Goal: Task Accomplishment & Management: Complete application form

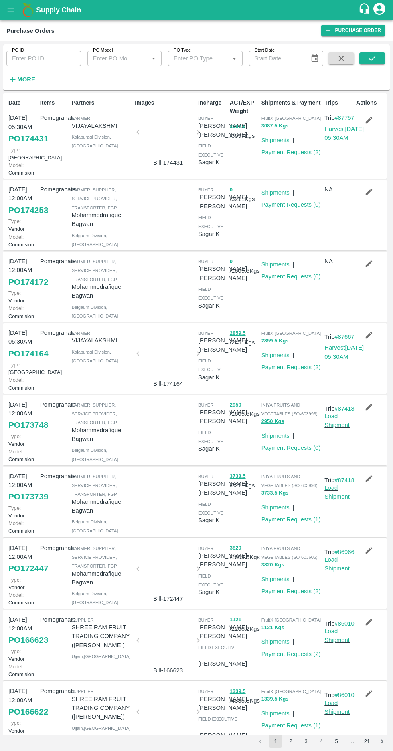
click at [26, 81] on strong "More" at bounding box center [26, 79] width 18 height 6
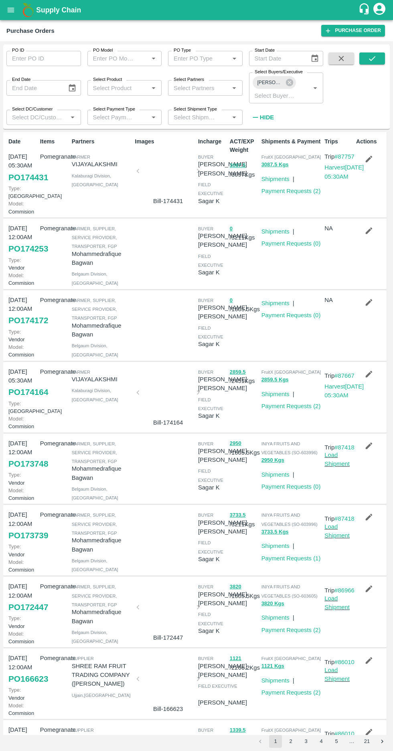
click at [278, 74] on label "Select Buyers/Executive" at bounding box center [278, 72] width 48 height 6
click at [278, 90] on input "Select Buyers/Executive" at bounding box center [274, 95] width 46 height 10
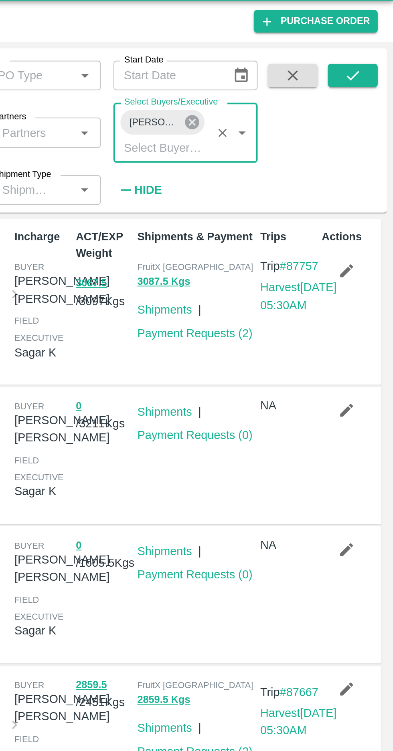
click at [291, 81] on icon at bounding box center [289, 82] width 7 height 7
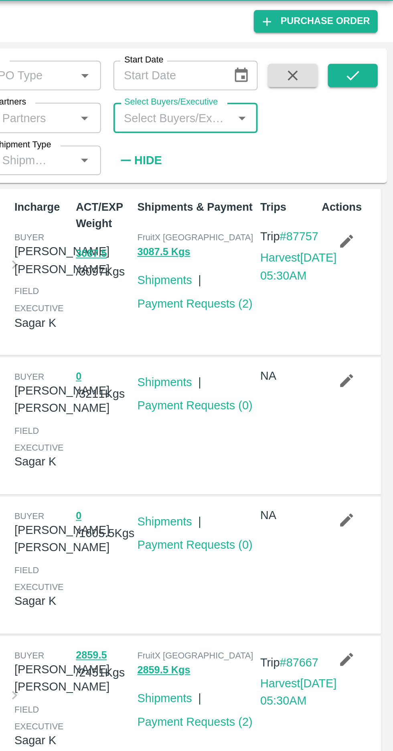
click at [273, 79] on input "Select Buyers/Executive" at bounding box center [279, 80] width 57 height 10
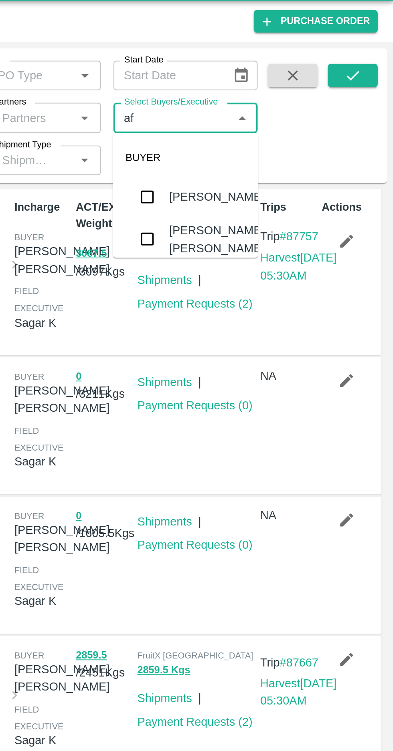
type input "a"
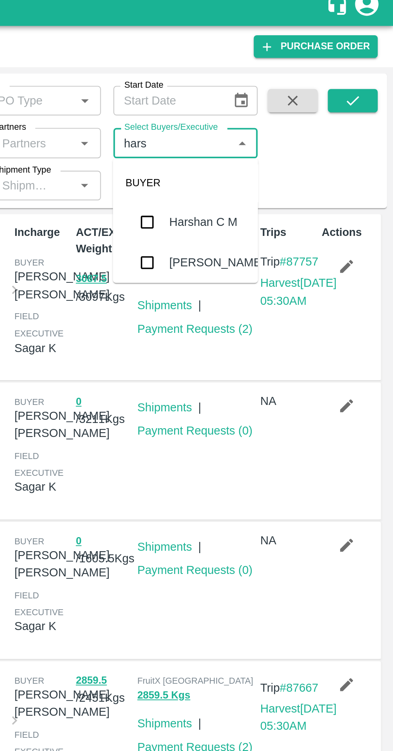
type input "harsh"
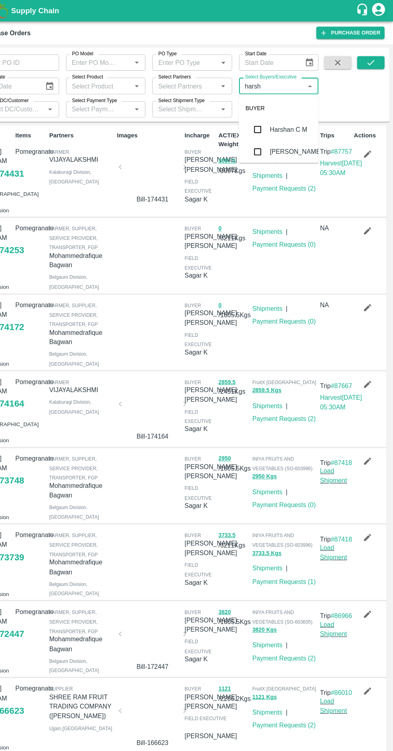
scroll to position [28, 0]
click at [268, 140] on input "checkbox" at bounding box center [266, 139] width 16 height 16
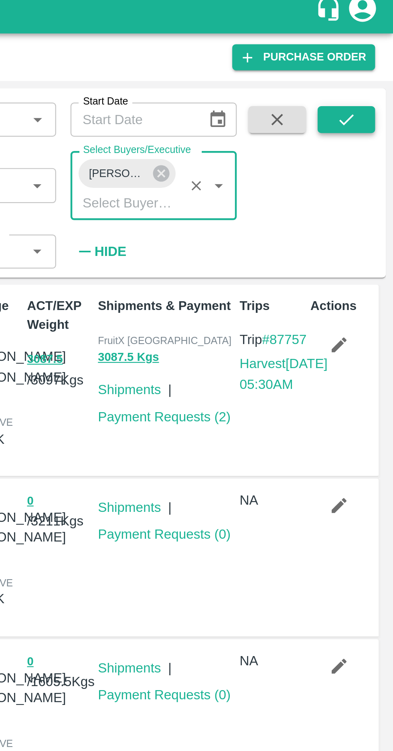
click at [369, 60] on icon "submit" at bounding box center [371, 58] width 9 height 9
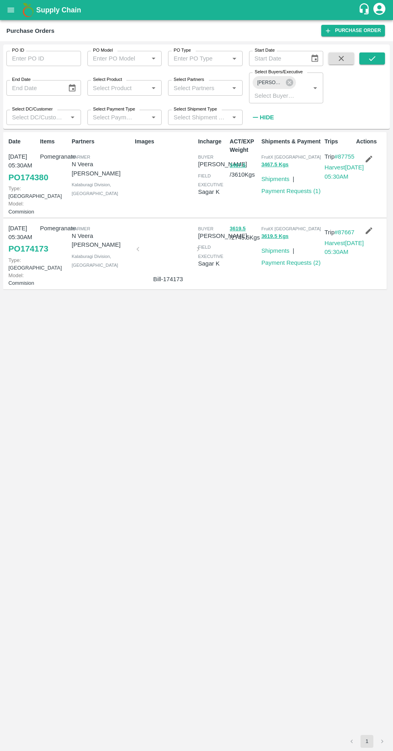
click at [14, 177] on link "PO 174380" at bounding box center [28, 177] width 40 height 14
click at [288, 192] on link "Payment Requests ( 1 )" at bounding box center [290, 191] width 59 height 6
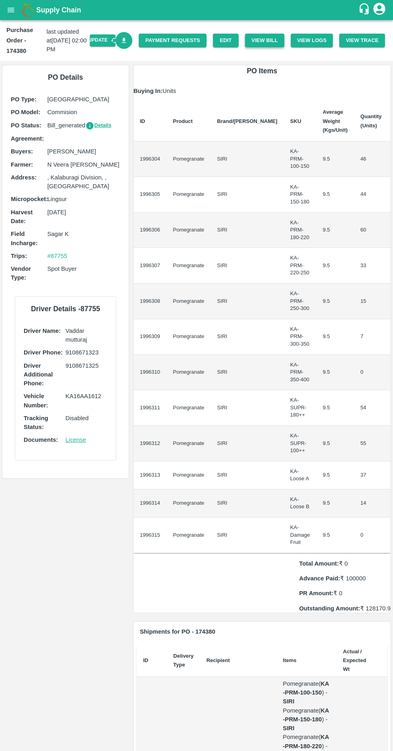
click at [271, 40] on button "View Bill" at bounding box center [264, 41] width 39 height 14
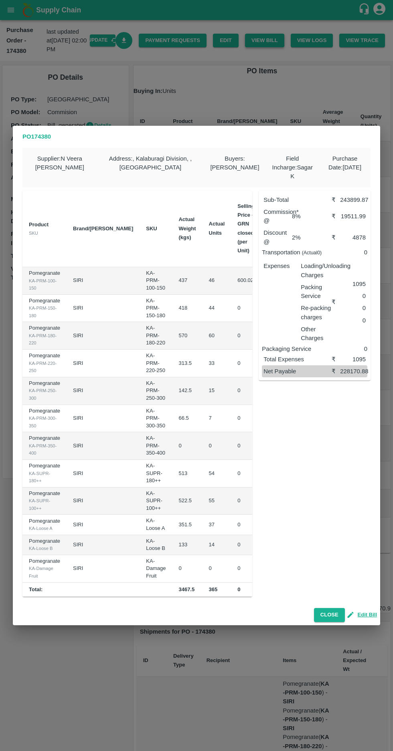
scroll to position [0, 77]
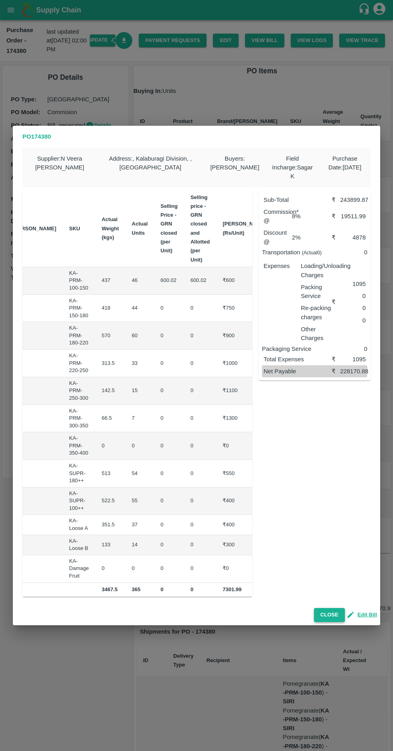
click at [326, 617] on button "Close" at bounding box center [329, 615] width 31 height 14
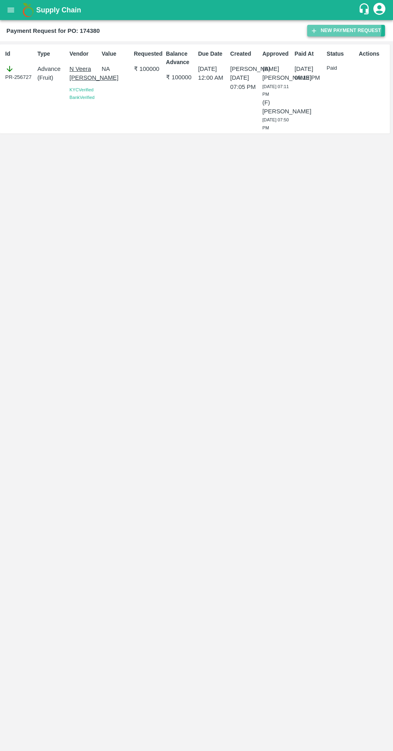
click at [332, 28] on button "New Payment Request" at bounding box center [346, 31] width 78 height 12
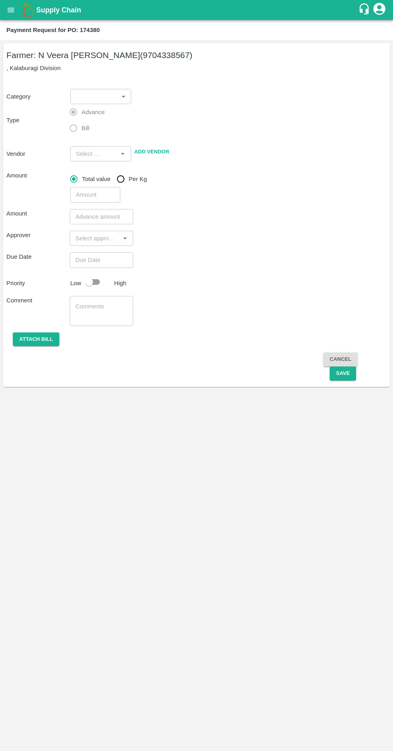
click at [102, 91] on body "Supply Chain Payment Request for PO: 174380 Farmer: N Veera Venkata Subbarao (9…" at bounding box center [196, 375] width 393 height 751
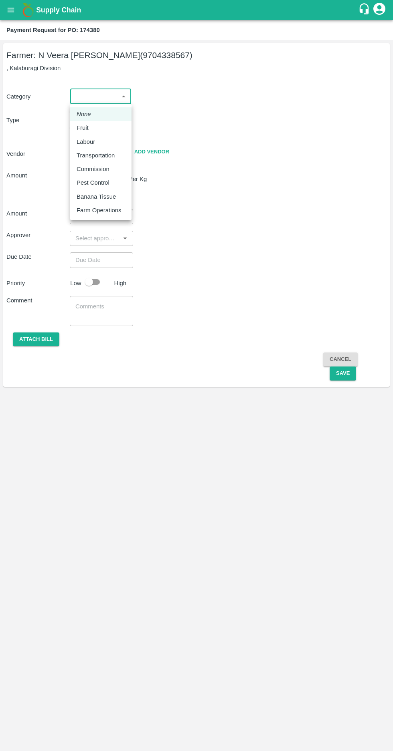
click at [88, 127] on p "Fruit" at bounding box center [83, 127] width 12 height 9
type input "1"
type input "N Veera Venkata Subbarao - 9704338567(Farmer)"
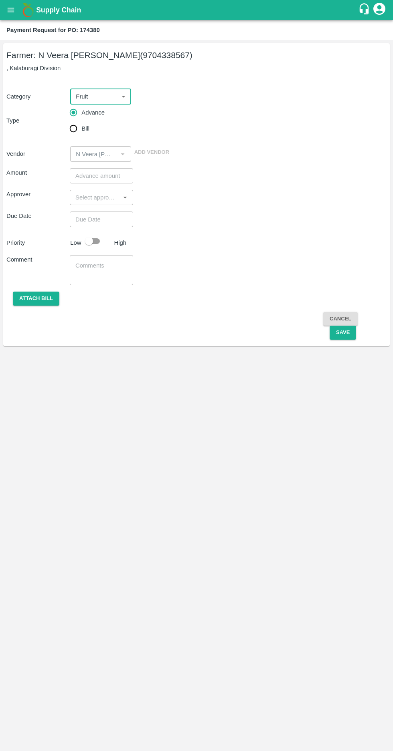
click at [77, 126] on input "Bill" at bounding box center [73, 129] width 16 height 16
radio input "true"
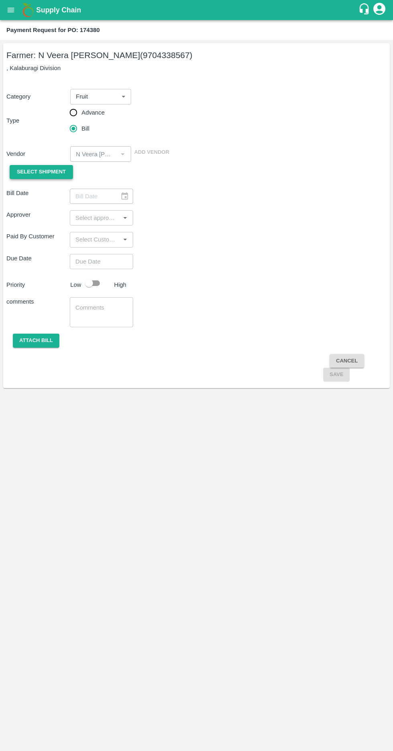
click at [42, 172] on span "Select Shipment" at bounding box center [41, 172] width 49 height 9
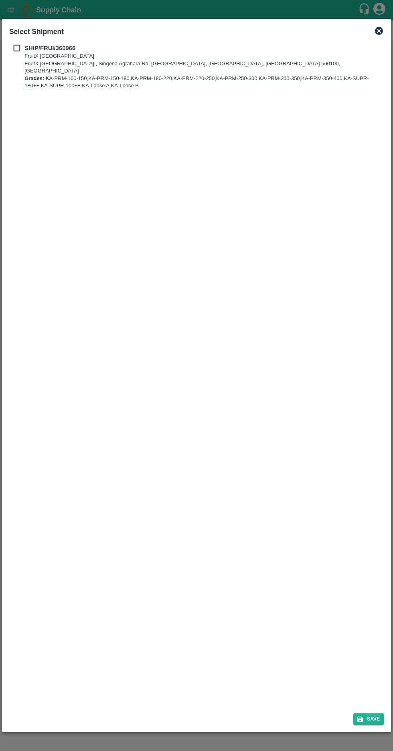
click at [13, 48] on input "checkbox" at bounding box center [16, 48] width 15 height 9
checkbox input "true"
click at [373, 720] on button "Save" at bounding box center [368, 720] width 30 height 12
type input "09/09/2025"
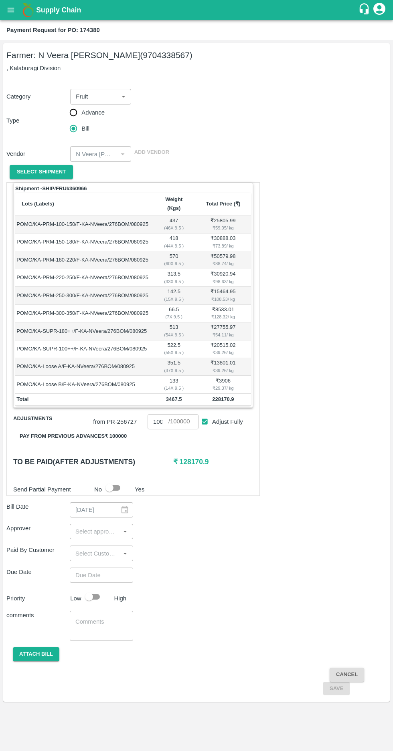
click at [95, 527] on input "input" at bounding box center [94, 532] width 45 height 10
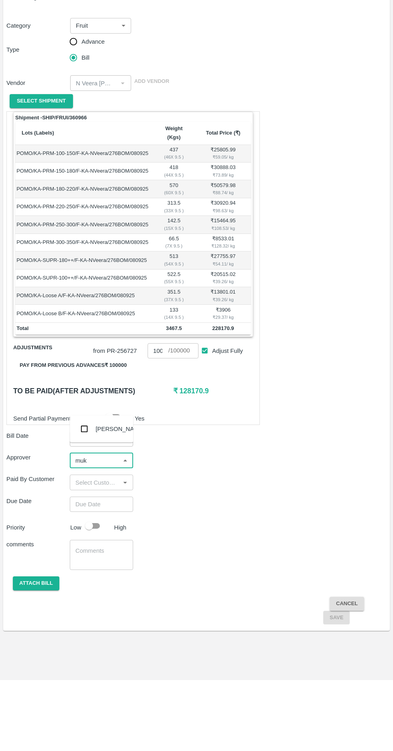
type input "muku"
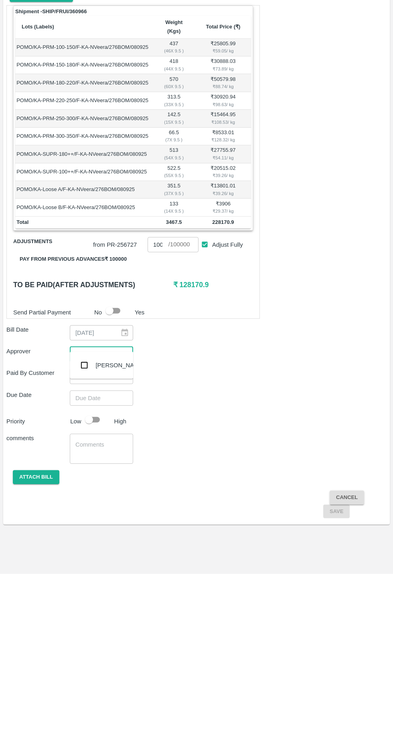
click at [87, 541] on input "checkbox" at bounding box center [84, 543] width 16 height 16
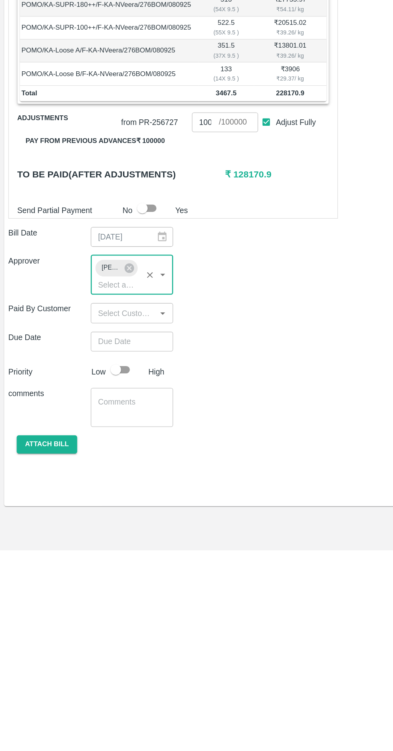
click at [85, 583] on input "Choose date" at bounding box center [99, 590] width 58 height 15
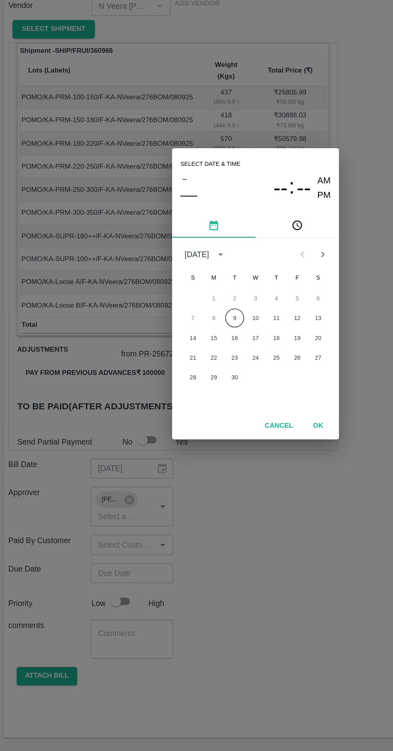
click at [180, 394] on button "9" at bounding box center [180, 394] width 14 height 14
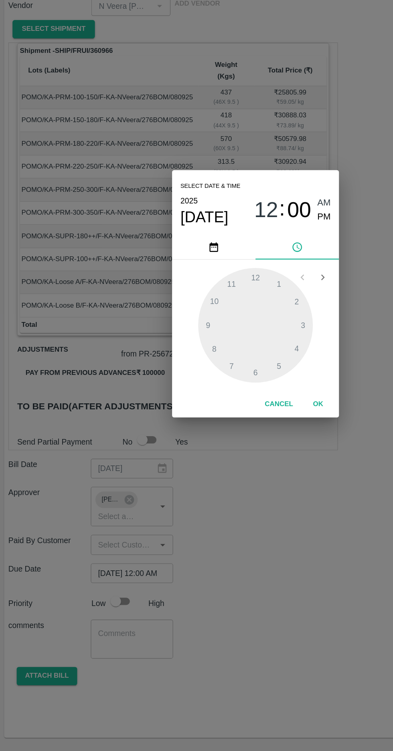
click at [246, 318] on span "PM" at bounding box center [249, 316] width 10 height 11
click at [163, 400] on div at bounding box center [196, 400] width 88 height 88
type input "09/09/2025 09:00 PM"
click at [248, 319] on span "PM" at bounding box center [249, 316] width 10 height 11
click at [250, 462] on button "OK" at bounding box center [245, 461] width 26 height 14
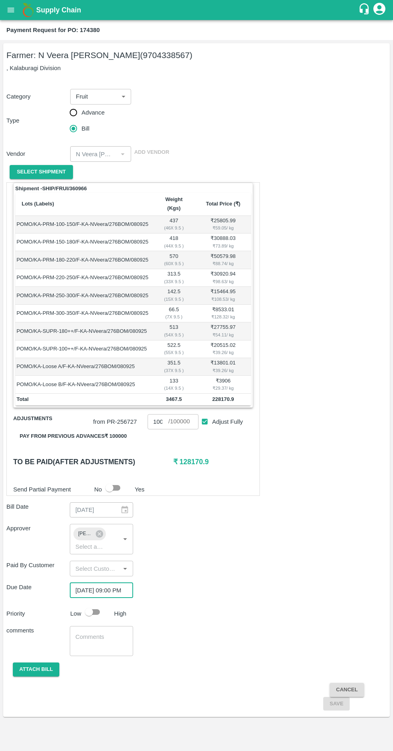
click at [95, 605] on input "checkbox" at bounding box center [89, 612] width 46 height 15
checkbox input "true"
click at [26, 663] on button "Attach bill" at bounding box center [36, 670] width 46 height 14
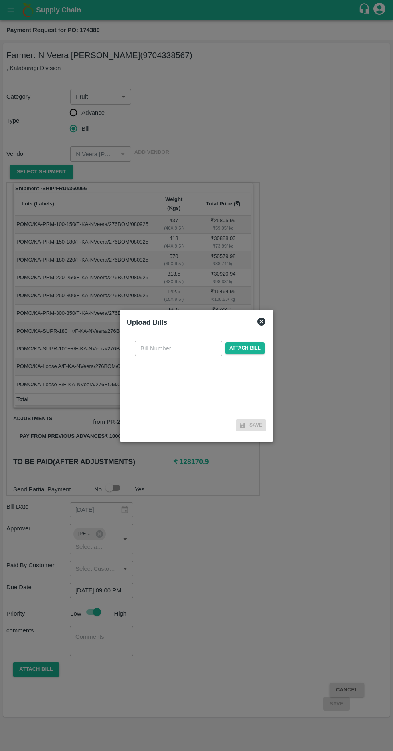
click at [156, 345] on input "text" at bounding box center [178, 348] width 87 height 15
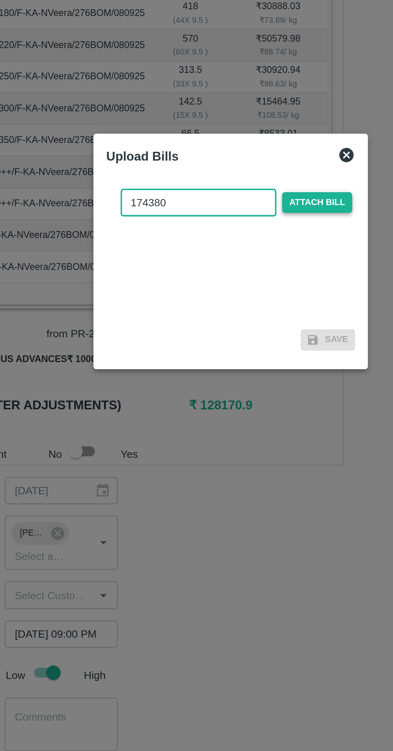
type input "174380"
click at [245, 347] on span "Attach bill" at bounding box center [244, 349] width 39 height 12
click at [0, 0] on input "Attach bill" at bounding box center [0, 0] width 0 height 0
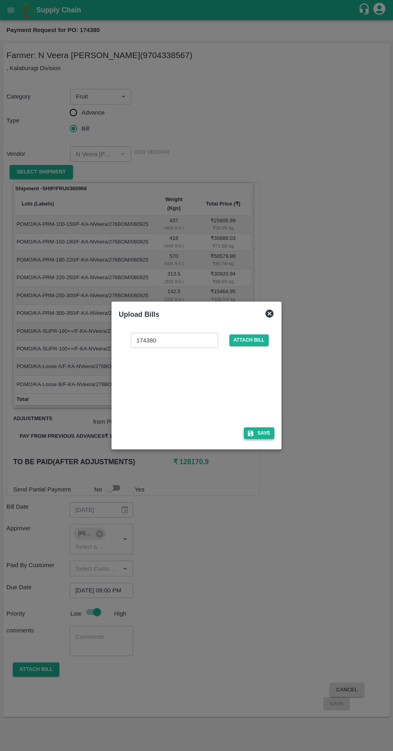
click at [262, 436] on button "Save" at bounding box center [259, 434] width 30 height 12
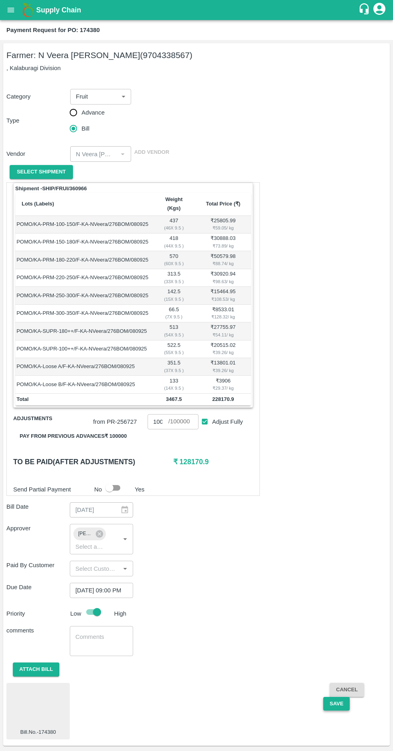
click at [332, 697] on button "Save" at bounding box center [336, 704] width 26 height 14
